Goal: Task Accomplishment & Management: Use online tool/utility

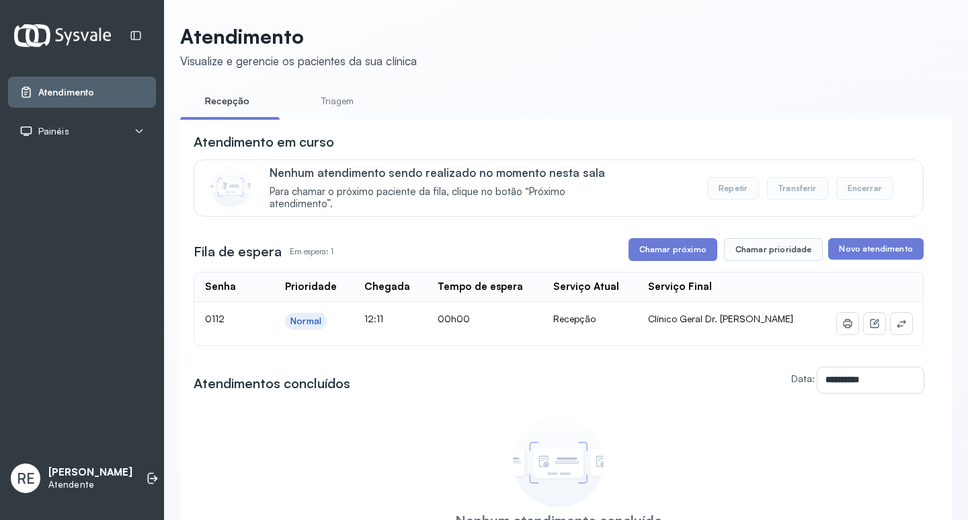
click at [50, 120] on div "Painéis" at bounding box center [82, 131] width 148 height 31
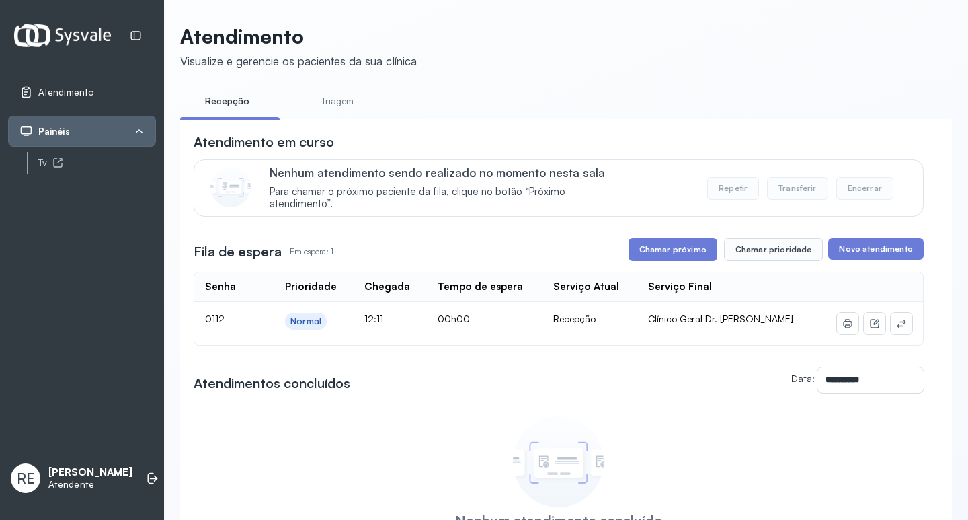
click at [48, 147] on li "Painéis Tv" at bounding box center [82, 145] width 148 height 58
click at [50, 161] on div "Tv" at bounding box center [97, 162] width 118 height 11
click at [896, 324] on icon at bounding box center [901, 323] width 11 height 11
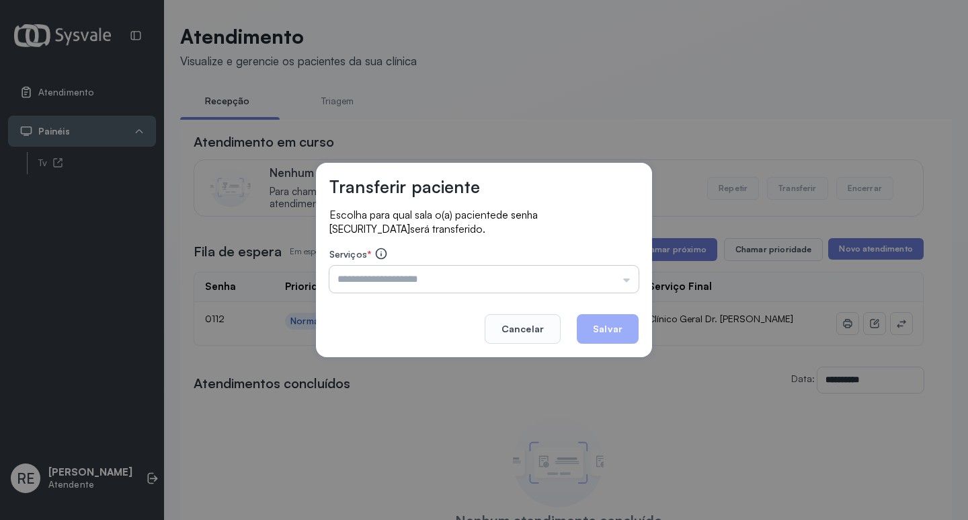
click at [381, 285] on input "text" at bounding box center [483, 278] width 309 height 27
type input "**********"
drag, startPoint x: 622, startPoint y: 325, endPoint x: 576, endPoint y: 276, distance: 67.5
click at [622, 326] on button "Salvar" at bounding box center [608, 329] width 62 height 30
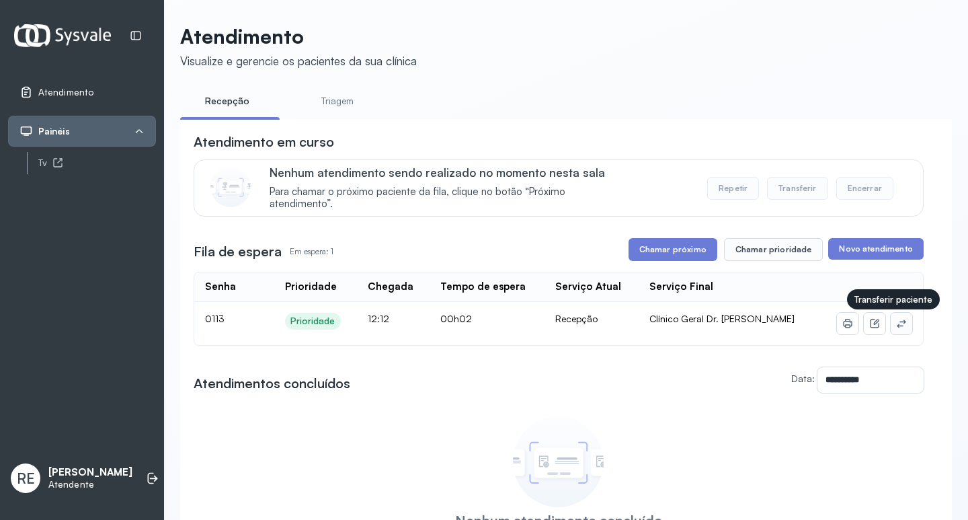
click at [891, 333] on button at bounding box center [902, 324] width 22 height 22
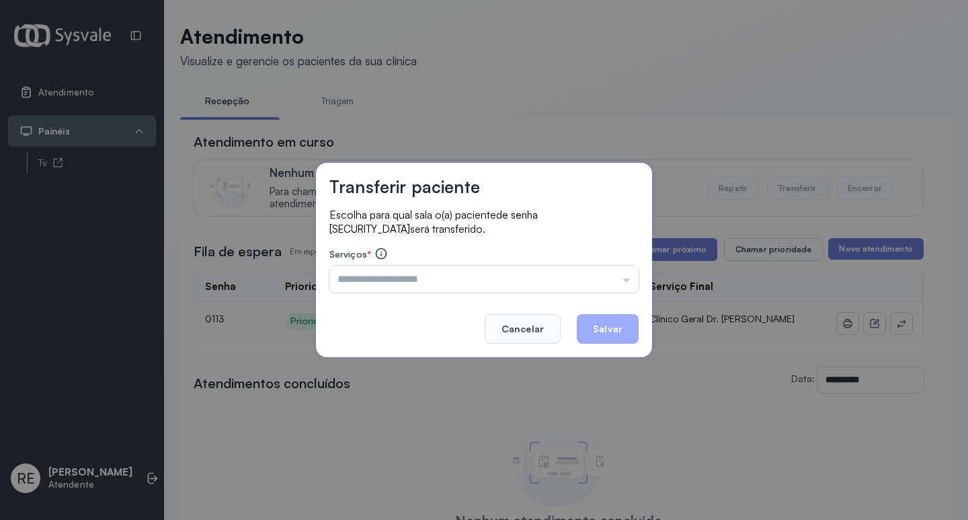
click at [369, 292] on div "Escolha para qual sala o(a) paciente de senha [SECURITY_DATA] será transferido.…" at bounding box center [483, 251] width 309 height 87
click at [373, 278] on input "text" at bounding box center [483, 278] width 309 height 27
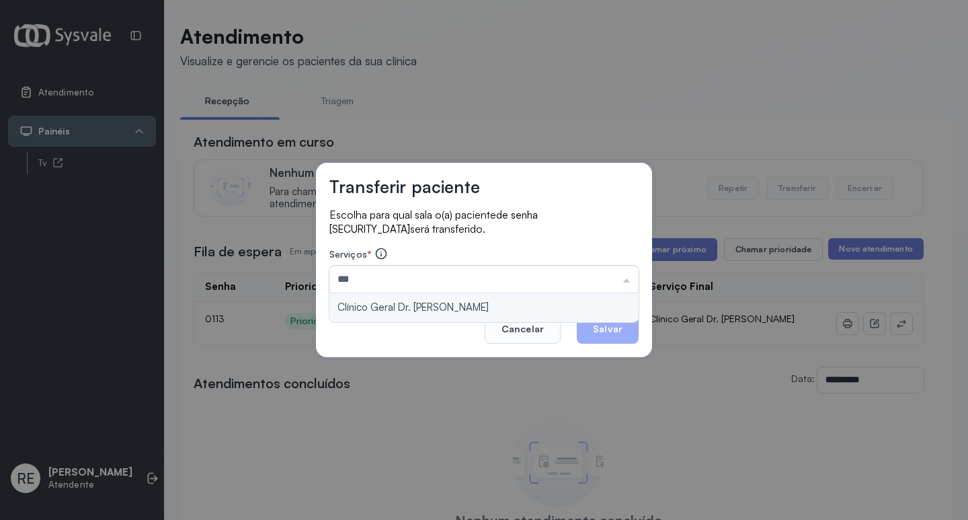
type input "**********"
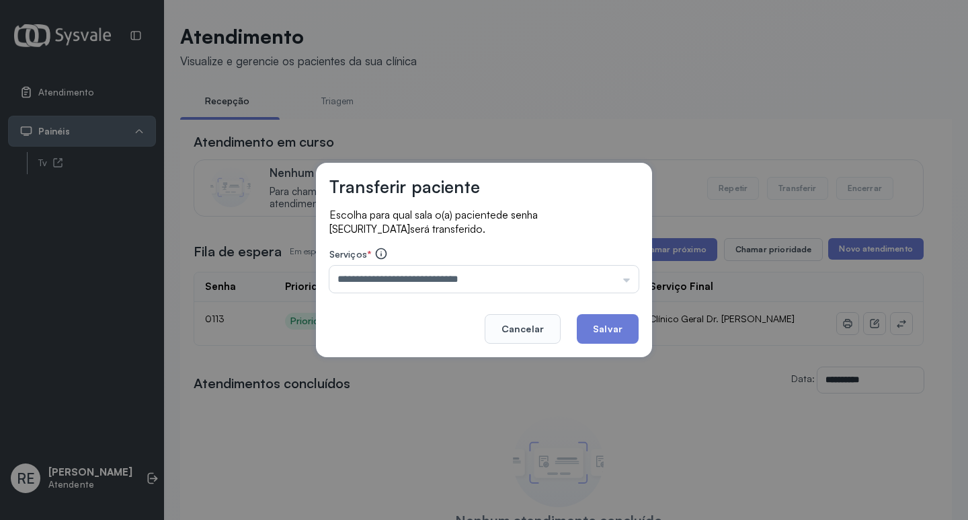
click at [605, 316] on button "Salvar" at bounding box center [608, 329] width 62 height 30
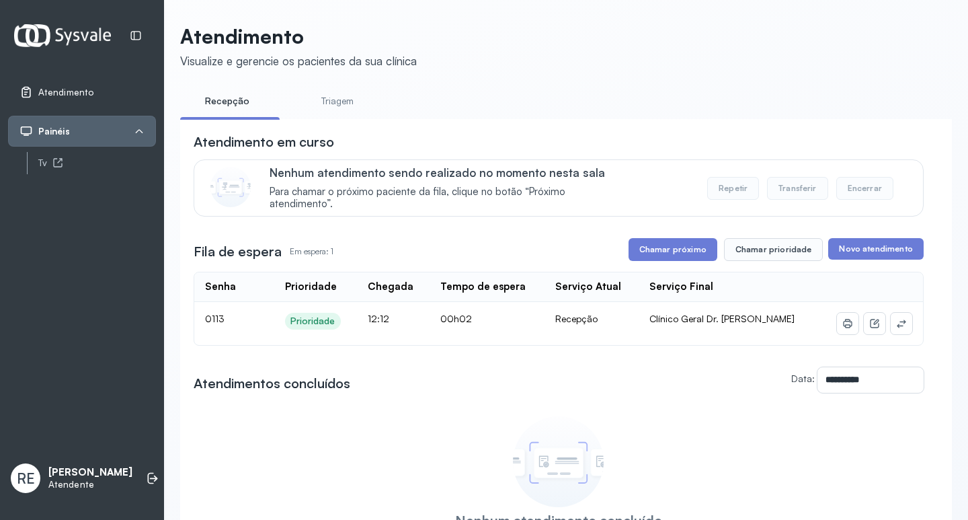
click at [607, 318] on div "Recepção" at bounding box center [591, 319] width 73 height 12
